Goal: Check status: Check status

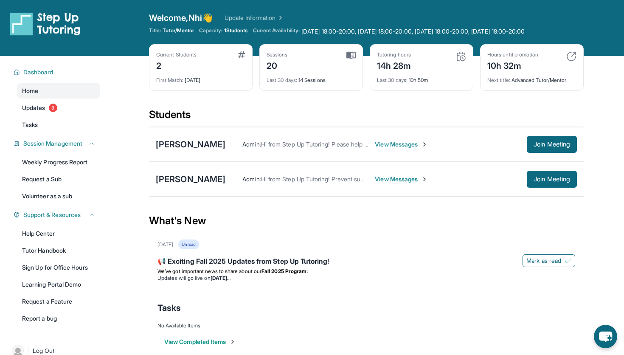
scroll to position [56, 28]
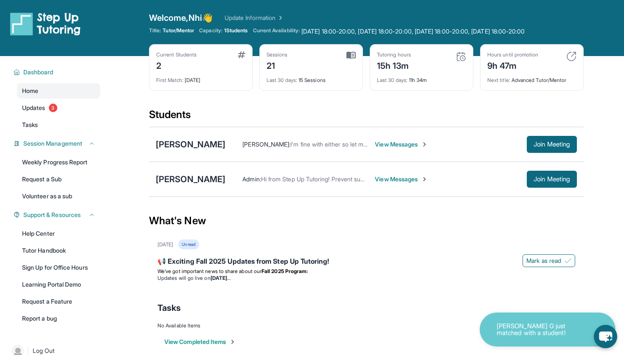
click at [270, 51] on div "Sessions 21 Last 30 days : 15 Sessions" at bounding box center [311, 67] width 104 height 47
drag, startPoint x: 277, startPoint y: 66, endPoint x: 265, endPoint y: 63, distance: 12.7
click at [268, 65] on div "21" at bounding box center [277, 65] width 21 height 14
click at [336, 79] on div "Last 30 days : 15 Sessions" at bounding box center [311, 78] width 89 height 12
drag, startPoint x: 330, startPoint y: 85, endPoint x: 264, endPoint y: 50, distance: 74.6
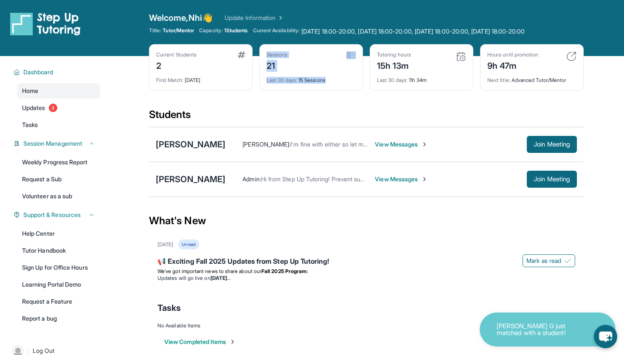
click at [264, 50] on div "Sessions 21 Last 30 days : 15 Sessions" at bounding box center [311, 67] width 104 height 47
click at [322, 73] on div "Last 30 days : 15 Sessions" at bounding box center [311, 78] width 89 height 12
drag, startPoint x: 340, startPoint y: 76, endPoint x: 256, endPoint y: 56, distance: 85.9
click at [257, 56] on div "Current Students 2 First Match : [DATE] Sessions 21 Last 30 days : 15 Sessions …" at bounding box center [366, 76] width 435 height 64
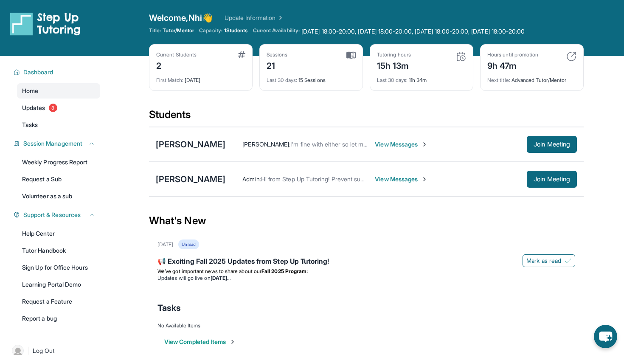
click at [288, 73] on div "Last 30 days : 15 Sessions" at bounding box center [311, 78] width 89 height 12
drag, startPoint x: 272, startPoint y: 68, endPoint x: 341, endPoint y: 84, distance: 71.0
click at [341, 84] on div "Sessions 21 Last 30 days : 15 Sessions" at bounding box center [311, 67] width 104 height 47
click at [389, 70] on div "15h 13m" at bounding box center [394, 65] width 34 height 14
drag, startPoint x: 376, startPoint y: 69, endPoint x: 443, endPoint y: 107, distance: 77.2
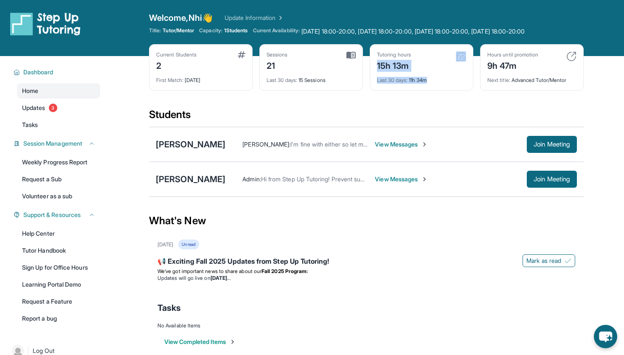
click at [443, 107] on div "Current Students 2 First Match : [DATE] Sessions 21 Last 30 days : 15 Sessions …" at bounding box center [366, 76] width 435 height 64
